Goal: Task Accomplishment & Management: Manage account settings

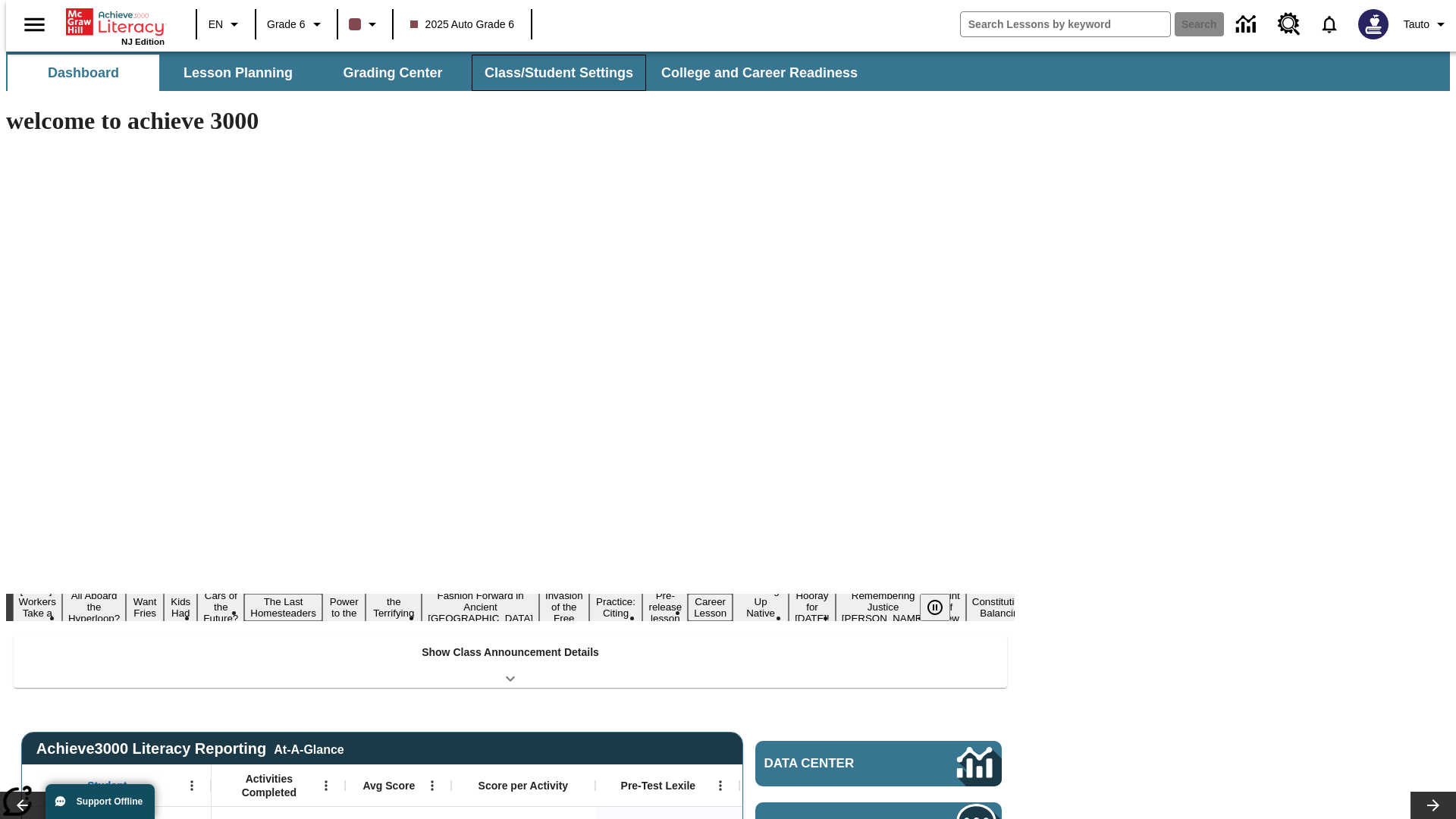
click at [550, 73] on button "Class/Student Settings" at bounding box center [559, 72] width 174 height 36
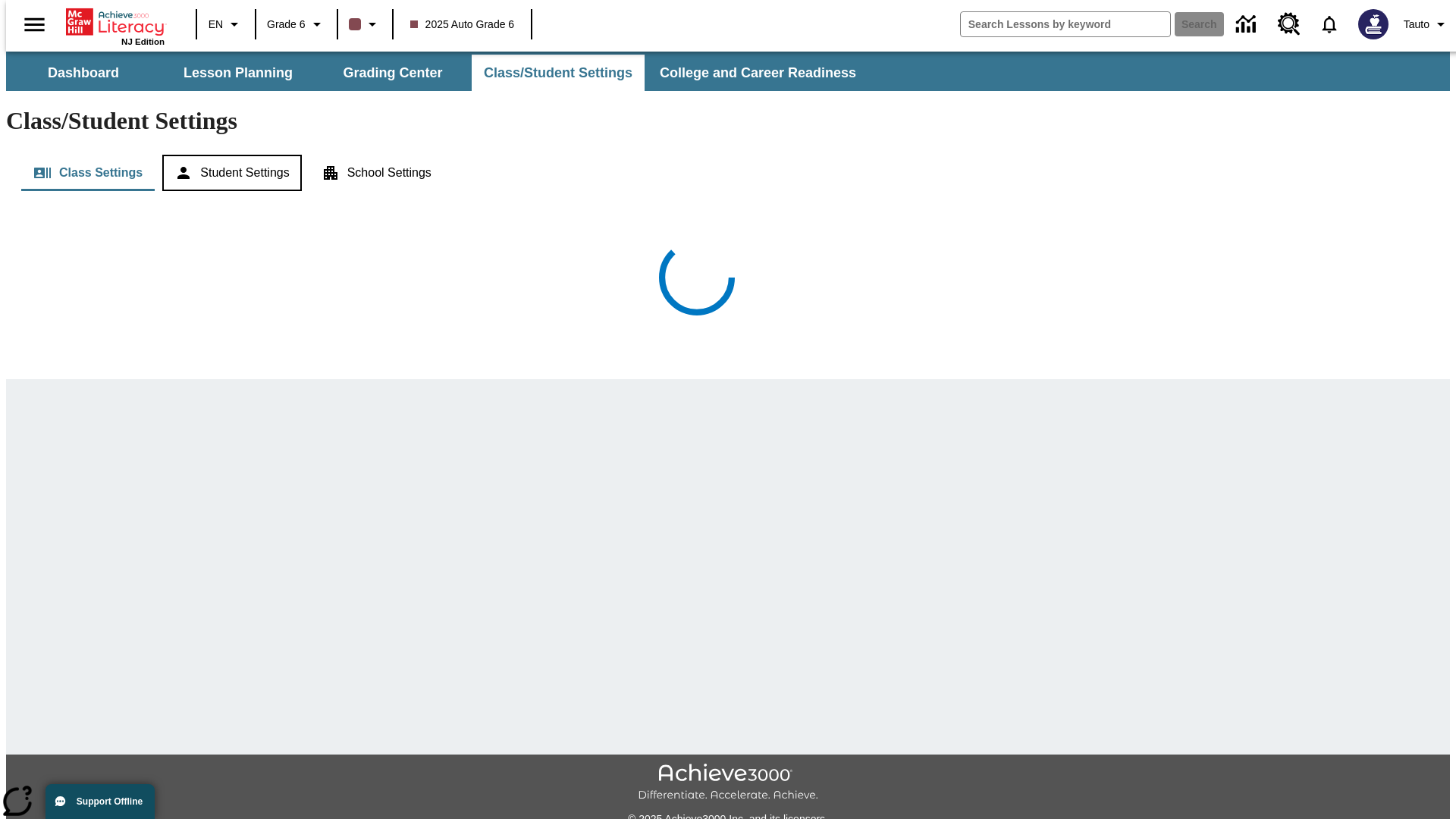
click at [229, 155] on button "Student Settings" at bounding box center [231, 173] width 139 height 36
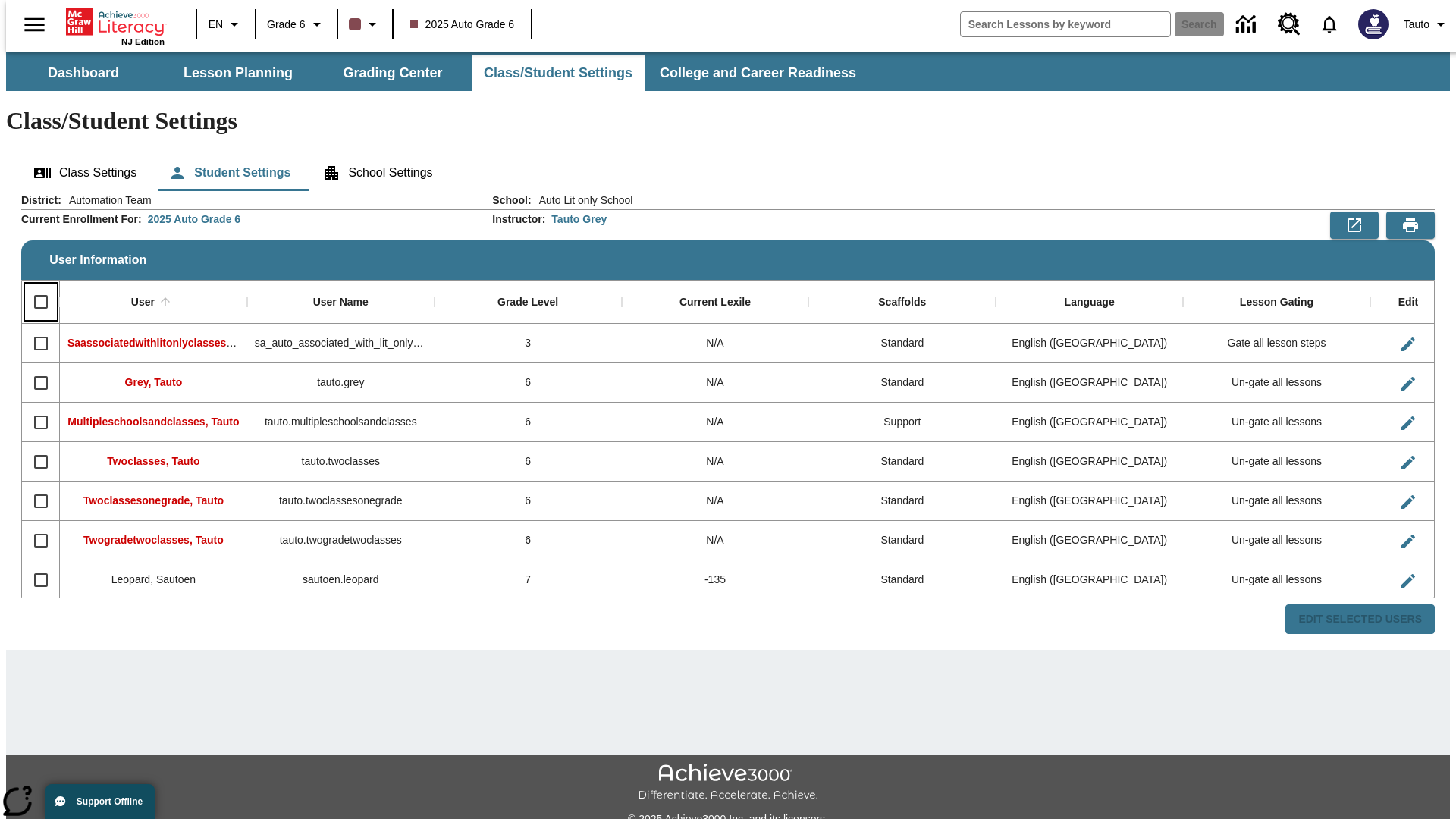
click at [34, 286] on input "Select all rows" at bounding box center [41, 302] width 32 height 32
checkbox input "true"
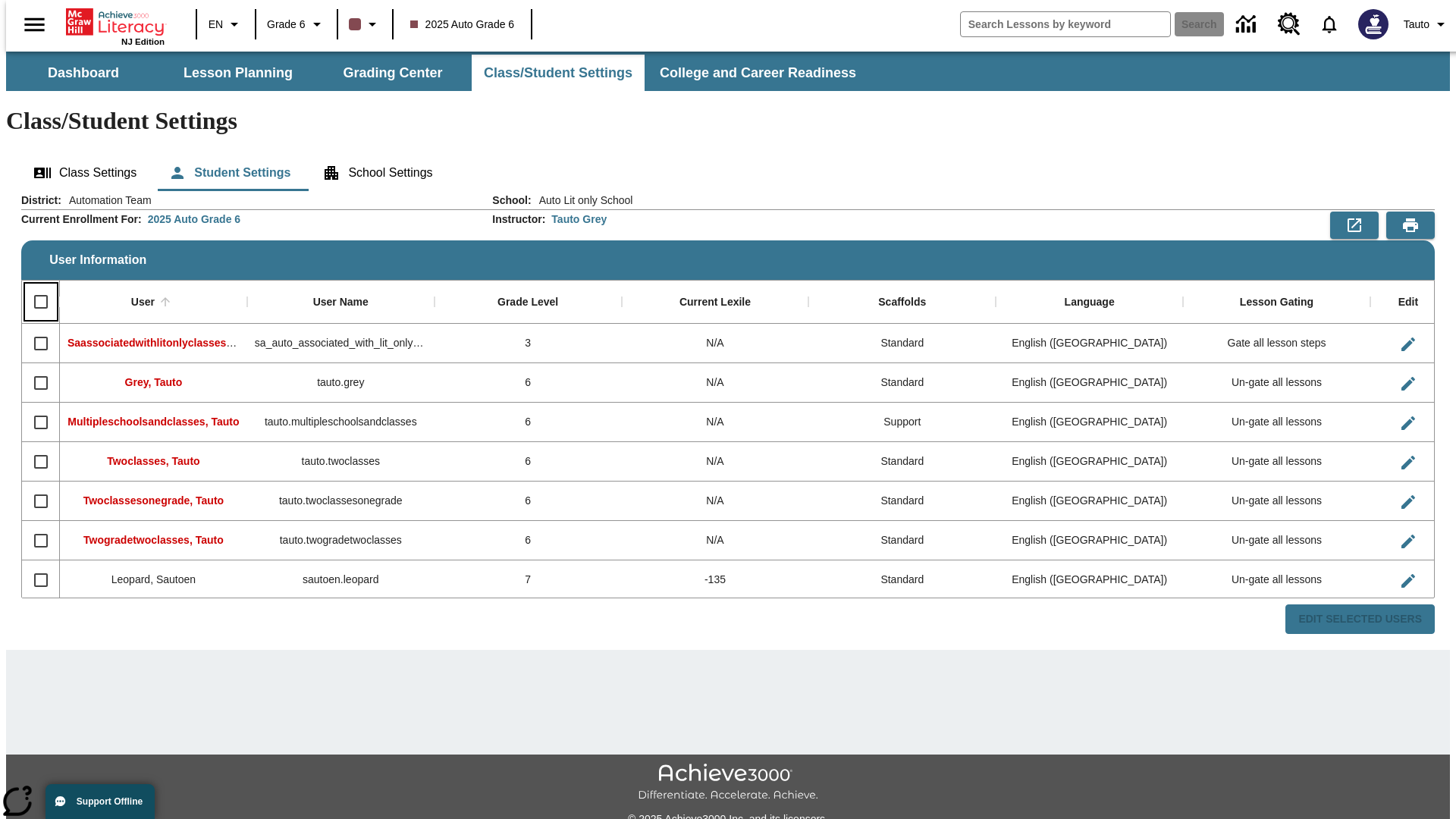
checkbox input "true"
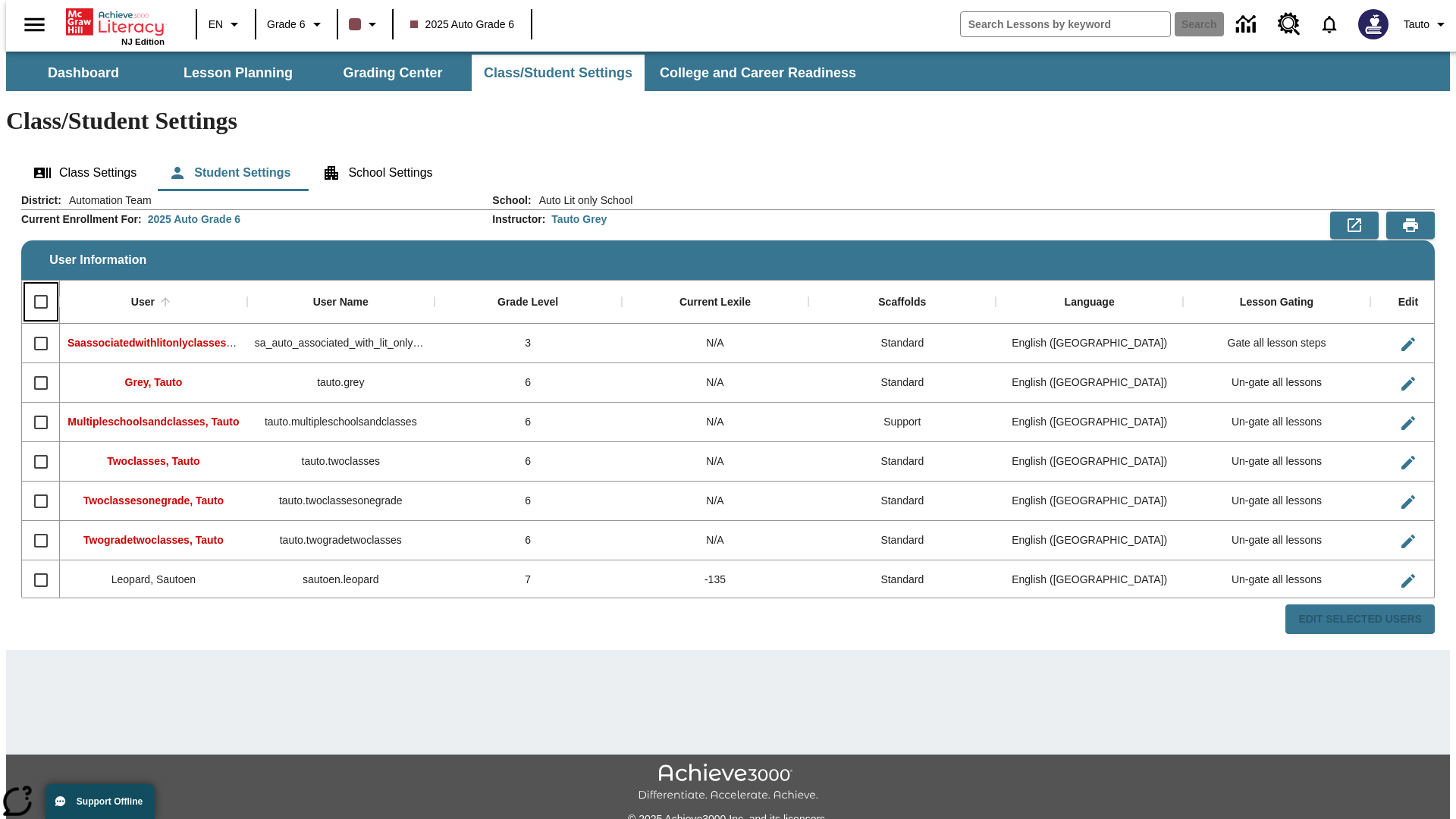
checkbox input "true"
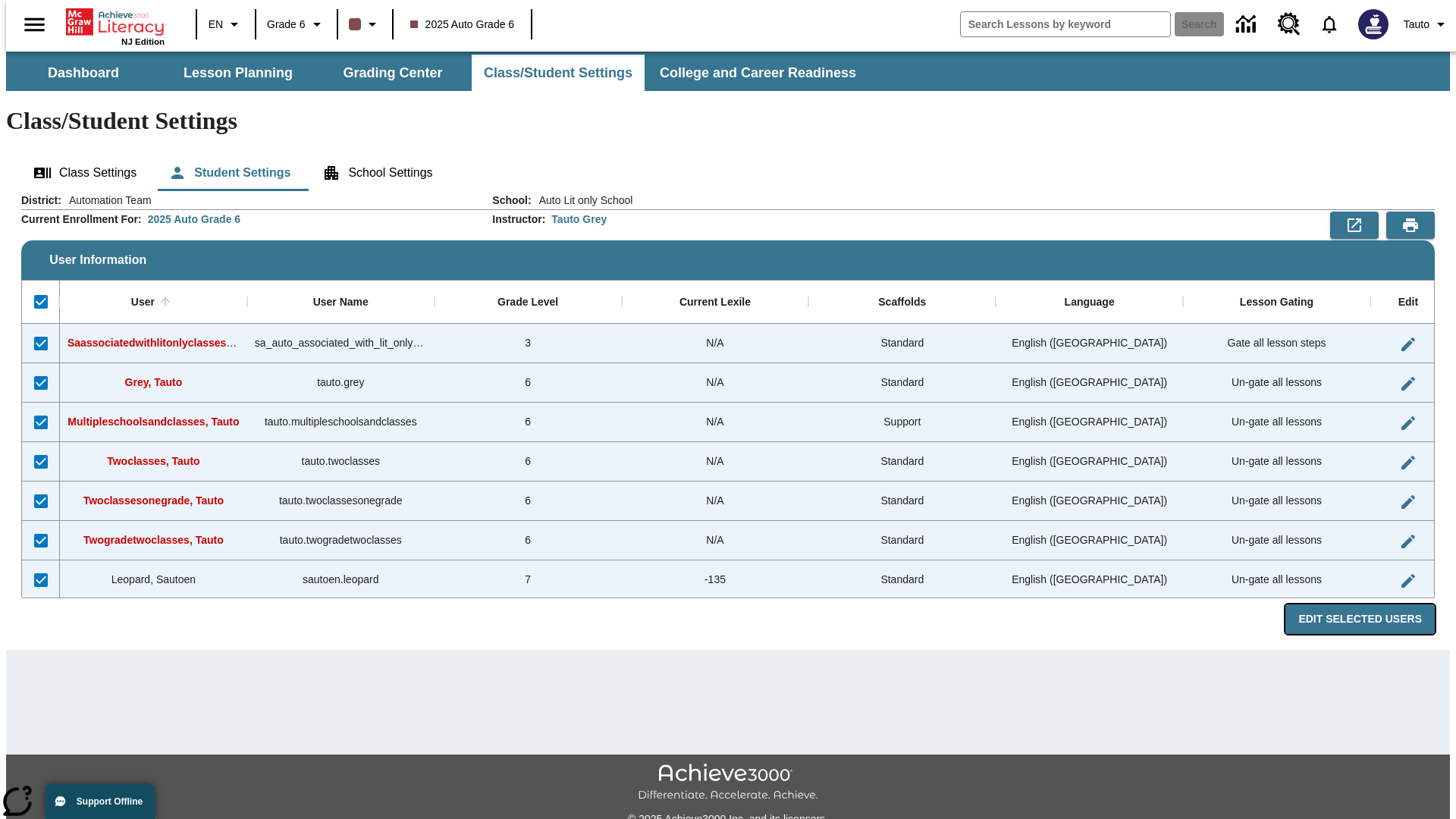
click at [1372, 605] on button "Edit Selected Users" at bounding box center [1360, 620] width 149 height 29
